Goal: Find specific page/section: Find specific page/section

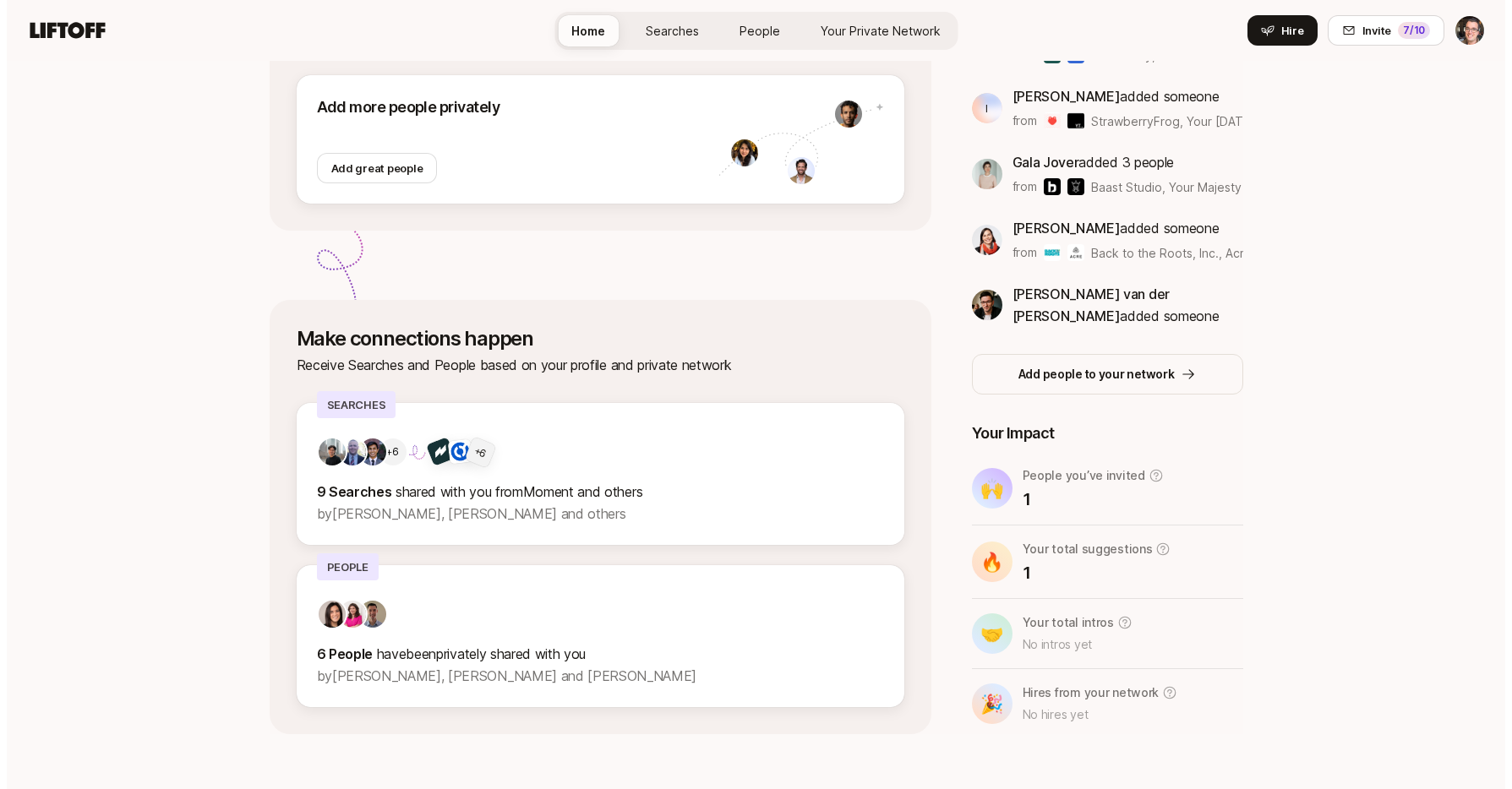
scroll to position [324, 0]
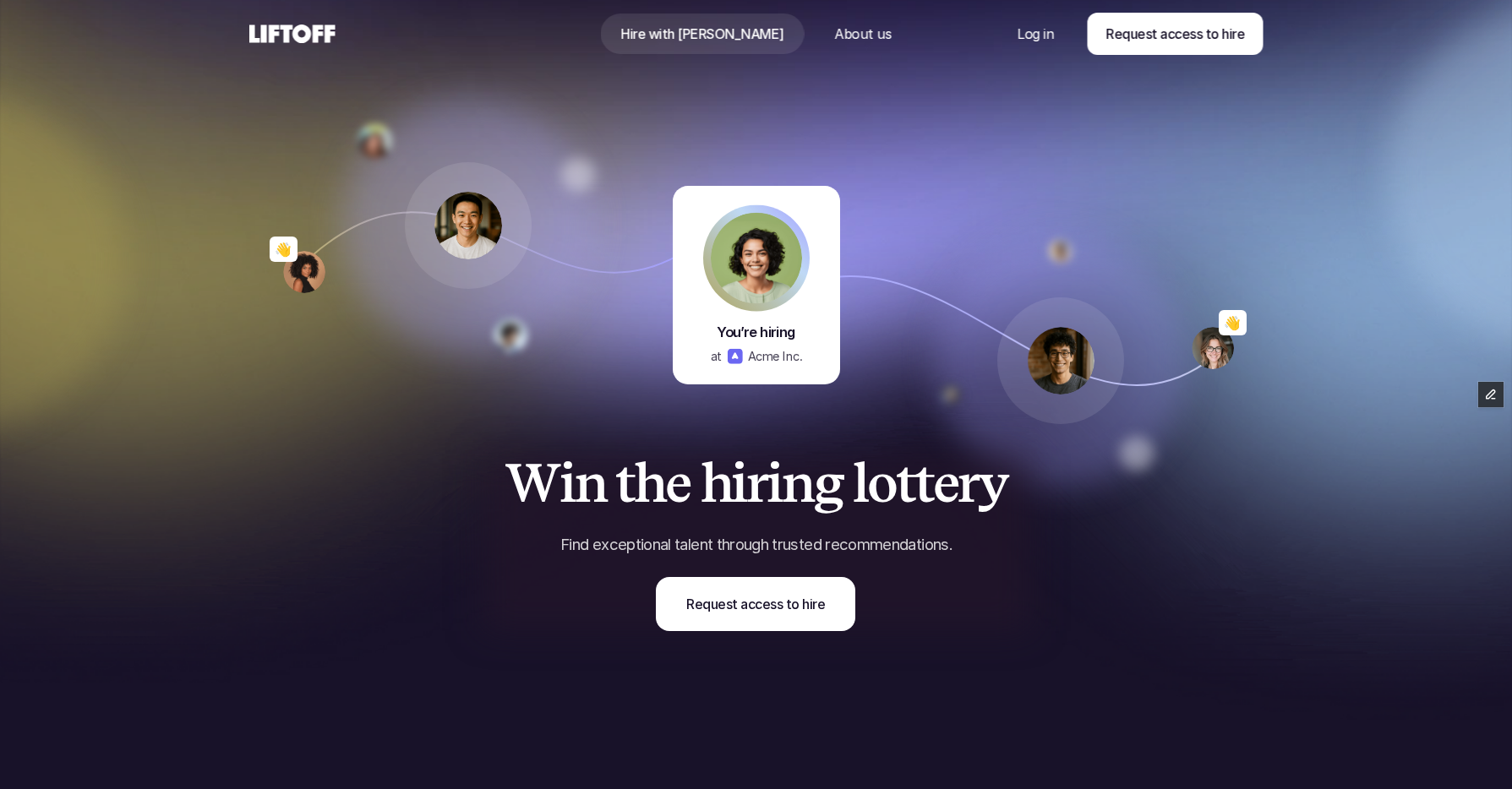
click at [279, 31] on use at bounding box center [293, 34] width 87 height 19
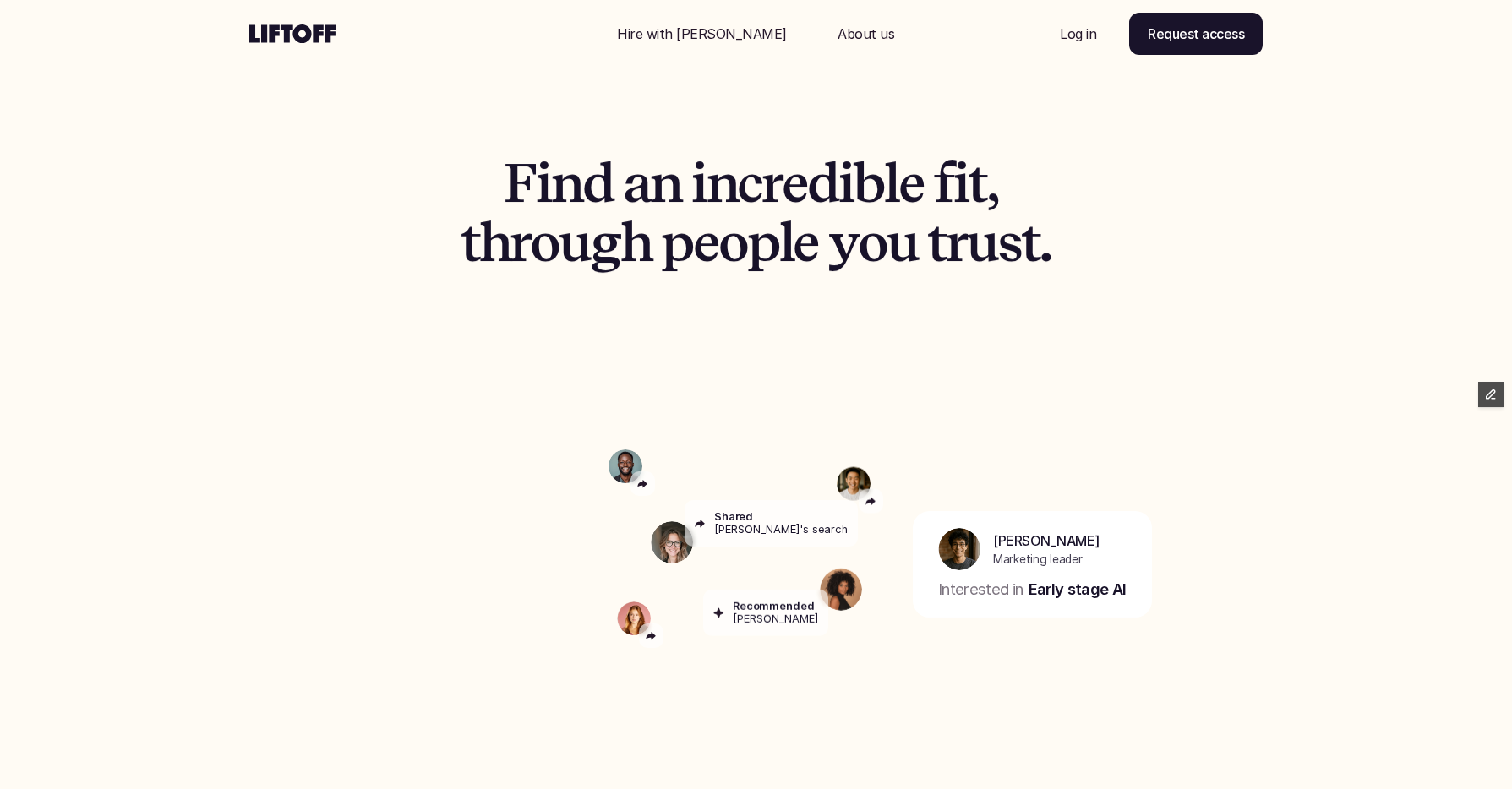
click at [842, 31] on p "About us" at bounding box center [866, 34] width 56 height 21
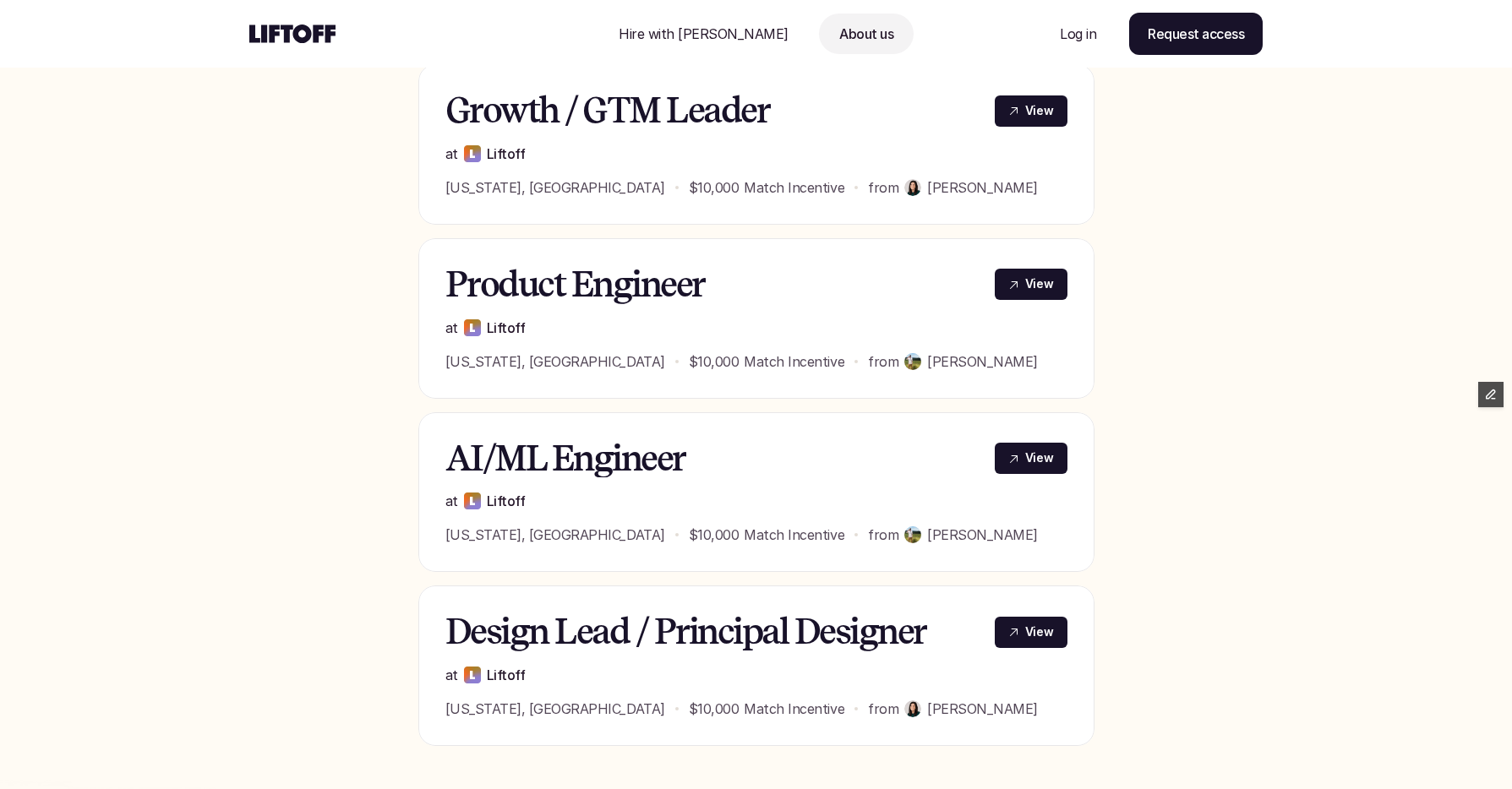
scroll to position [718, 0]
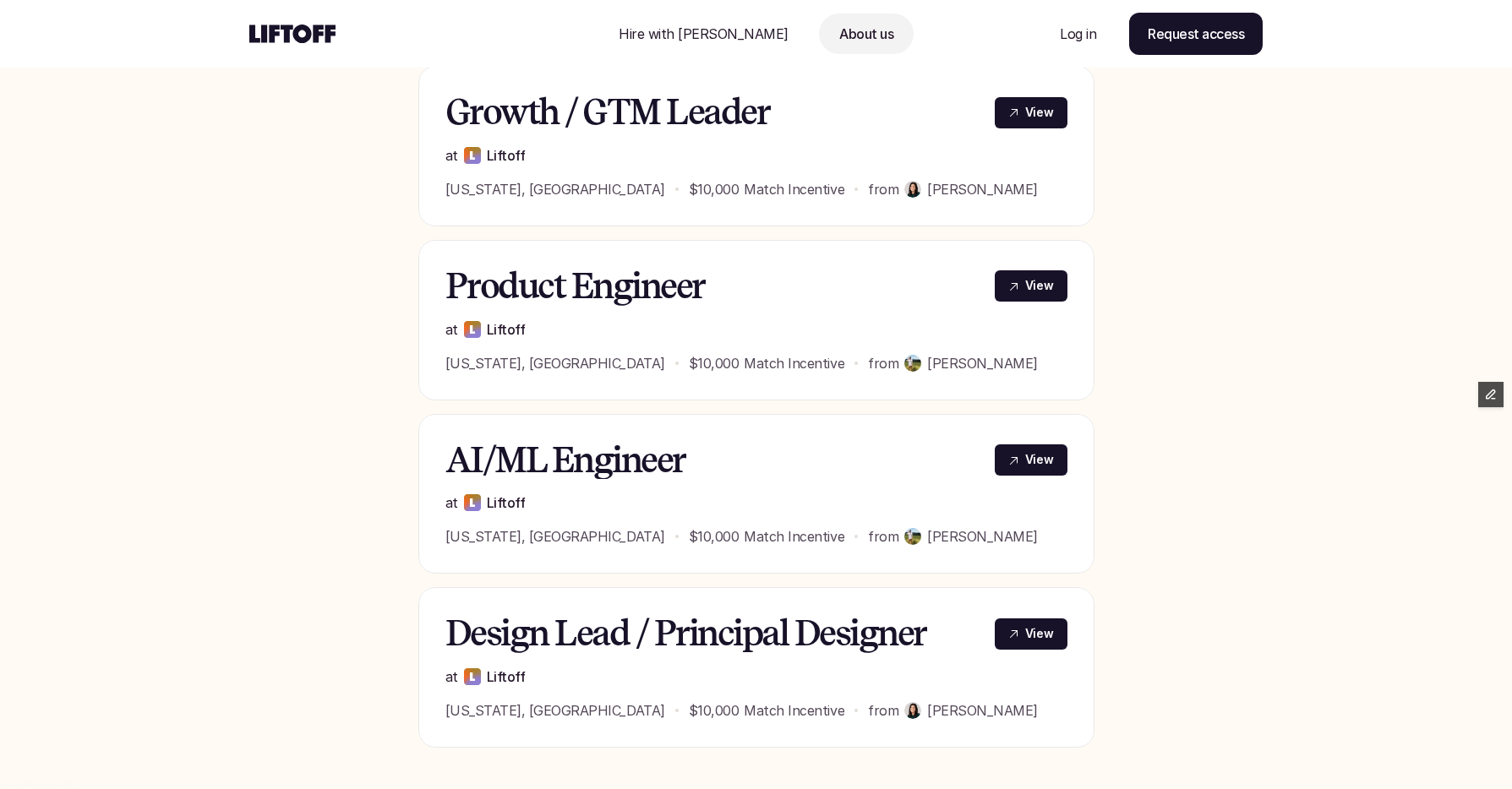
click at [753, 117] on h3 "Growth / GTM Leader" at bounding box center [708, 112] width 528 height 39
click at [1031, 115] on p "View" at bounding box center [1040, 112] width 29 height 18
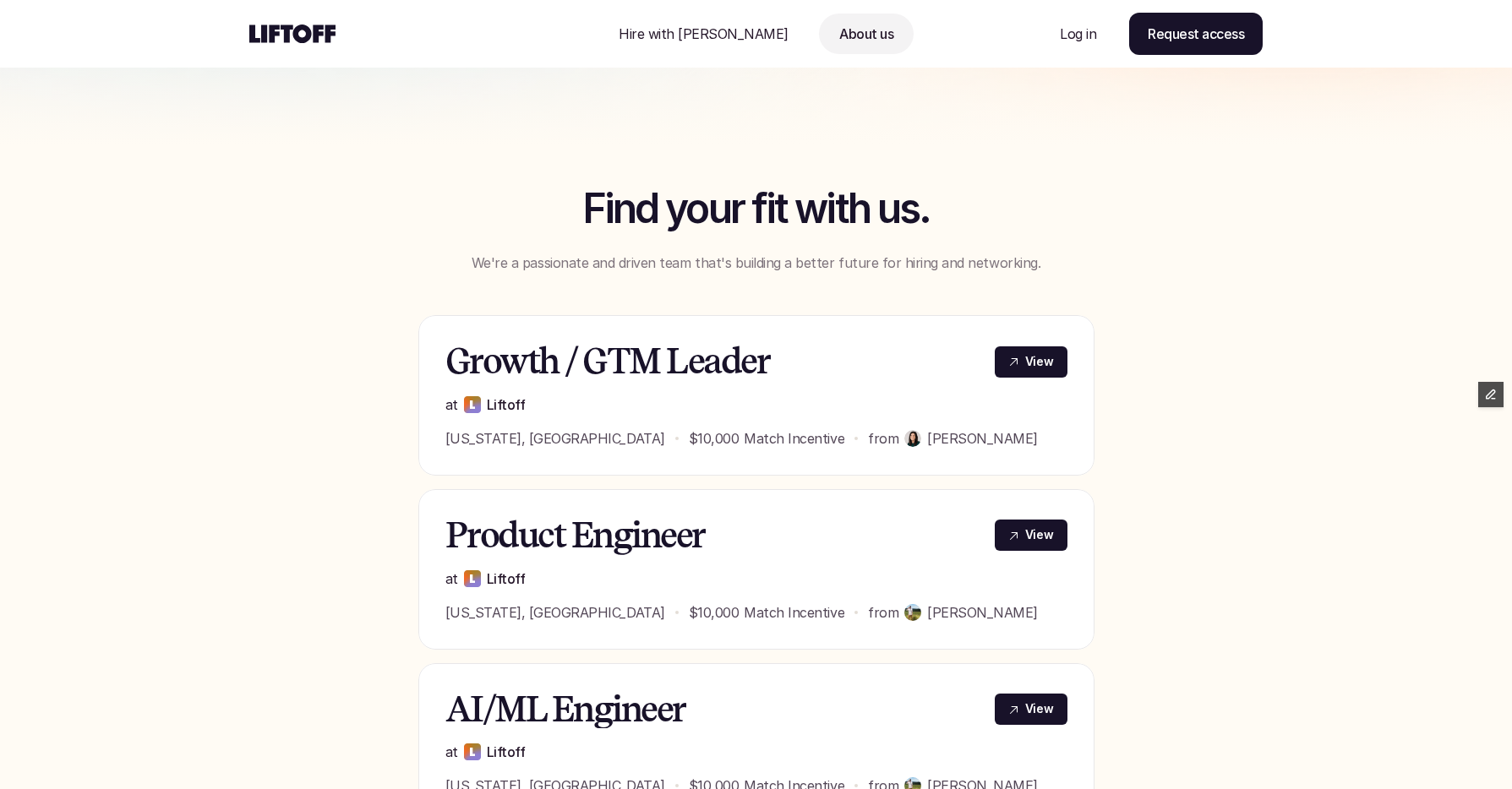
scroll to position [470, 0]
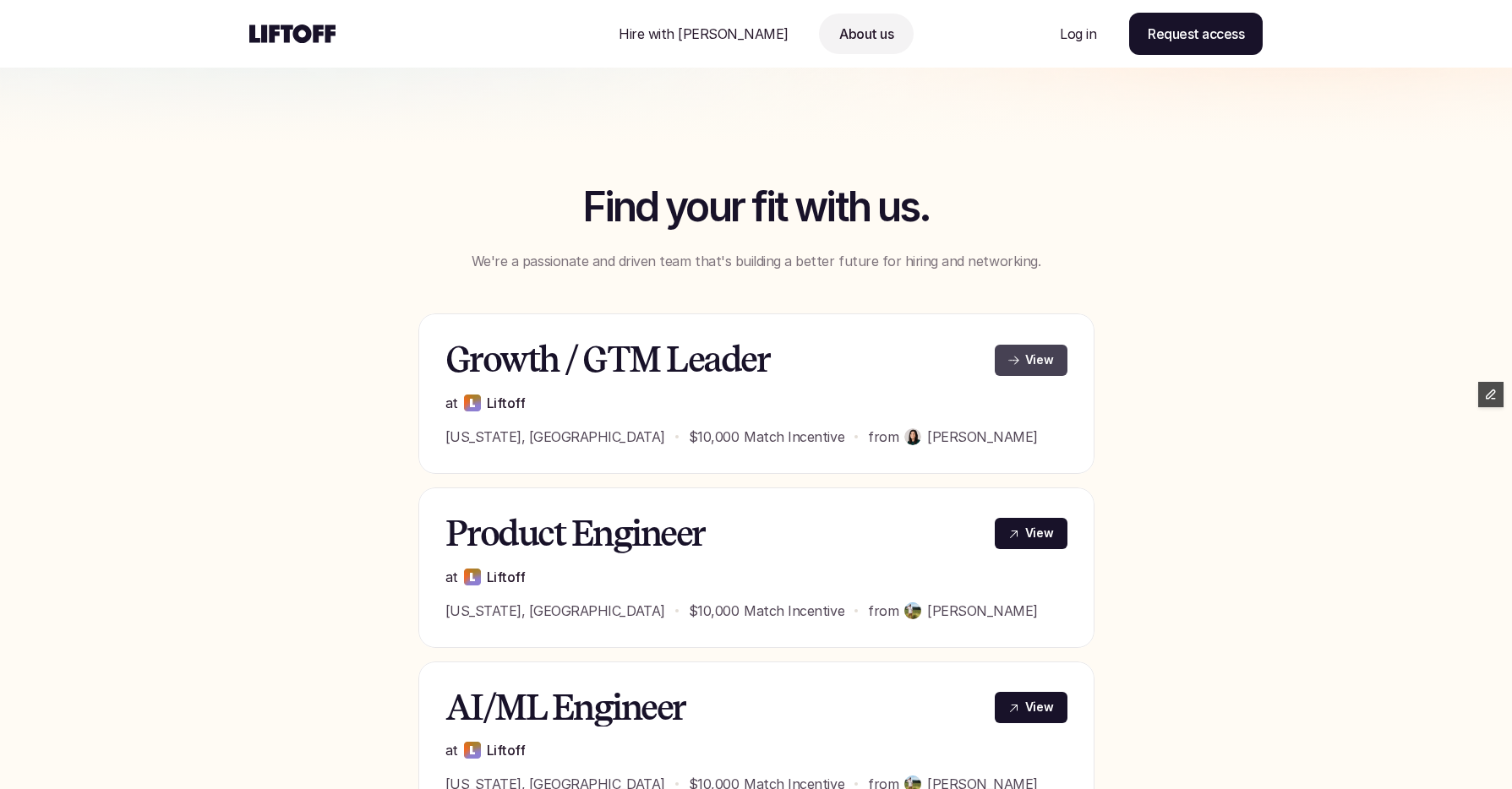
click at [1020, 356] on link "View" at bounding box center [1030, 359] width 72 height 31
